Goal: Task Accomplishment & Management: Manage account settings

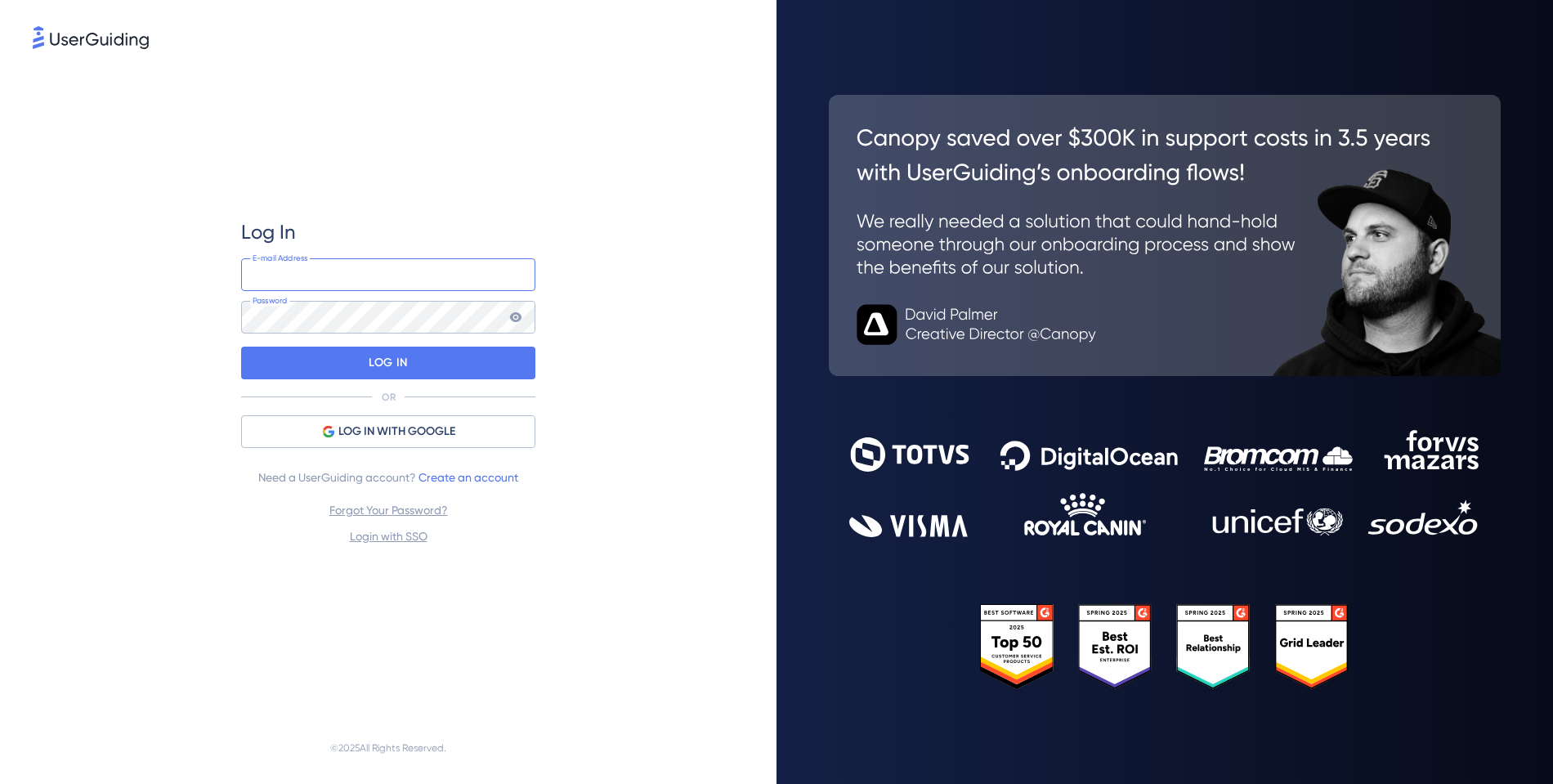
click at [419, 272] on input "email" at bounding box center [388, 274] width 294 height 33
click at [394, 434] on span "LOG IN WITH GOOGLE" at bounding box center [397, 432] width 116 height 20
click at [411, 427] on span "LOG IN WITH GOOGLE" at bounding box center [397, 432] width 116 height 20
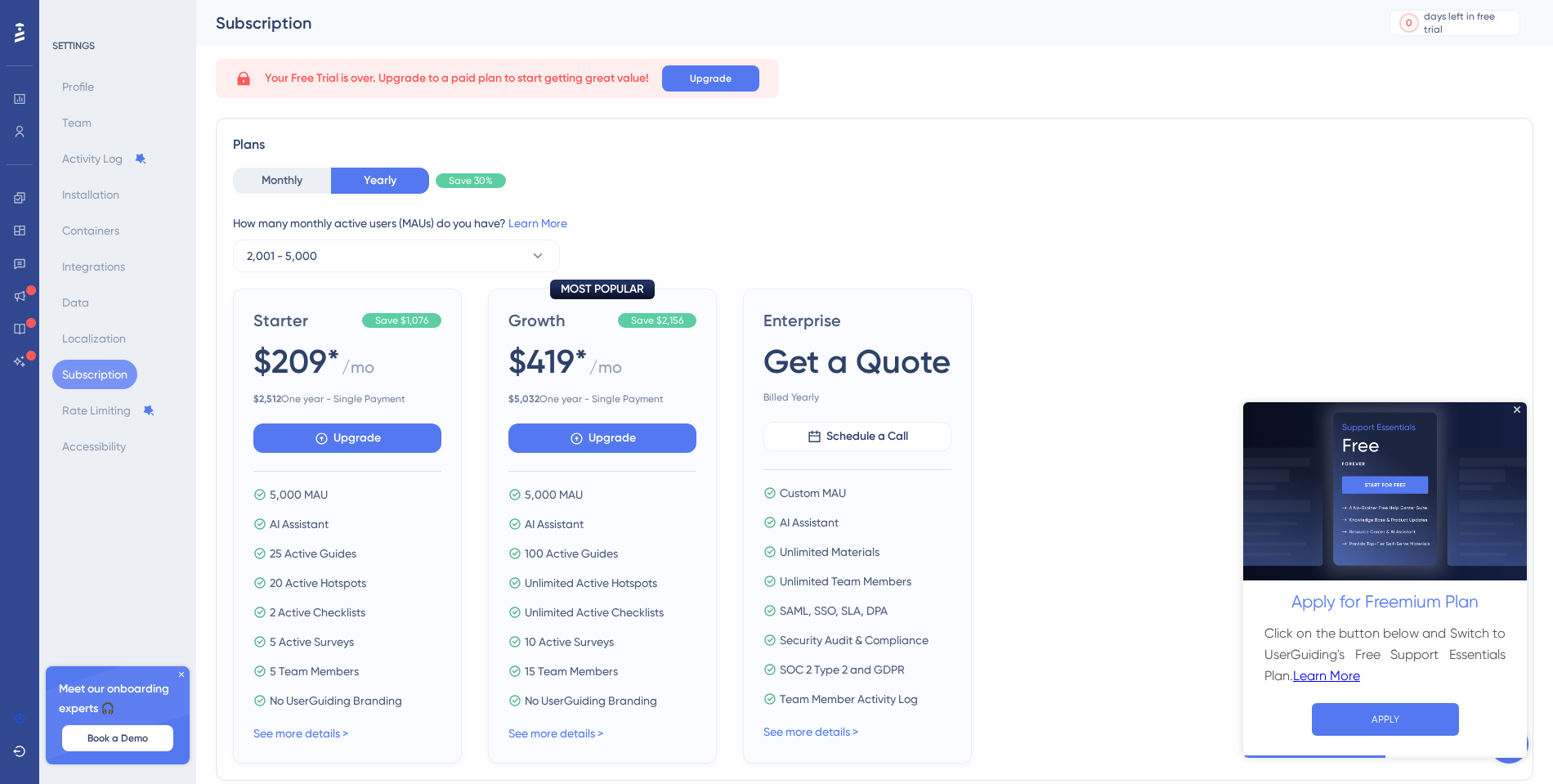
click at [22, 35] on icon at bounding box center [20, 33] width 10 height 20
click at [14, 27] on div at bounding box center [20, 33] width 27 height 27
click at [1339, 250] on div "How many monthly active users (MAUs) do you have? Learn More 2,001 - 5,000" at bounding box center [874, 243] width 1284 height 59
